Goal: Task Accomplishment & Management: Use online tool/utility

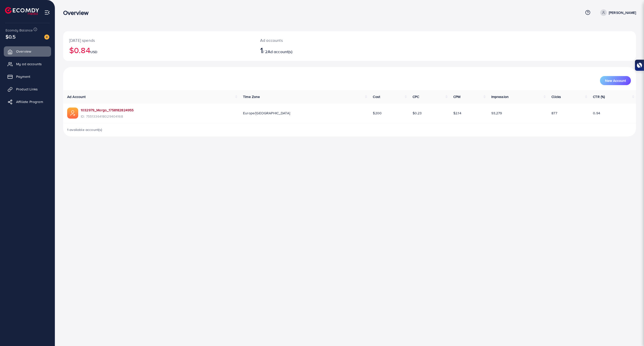
click at [124, 108] on link "1032979_Morgo_1758182824955" at bounding box center [107, 109] width 53 height 5
